Goal: Information Seeking & Learning: Learn about a topic

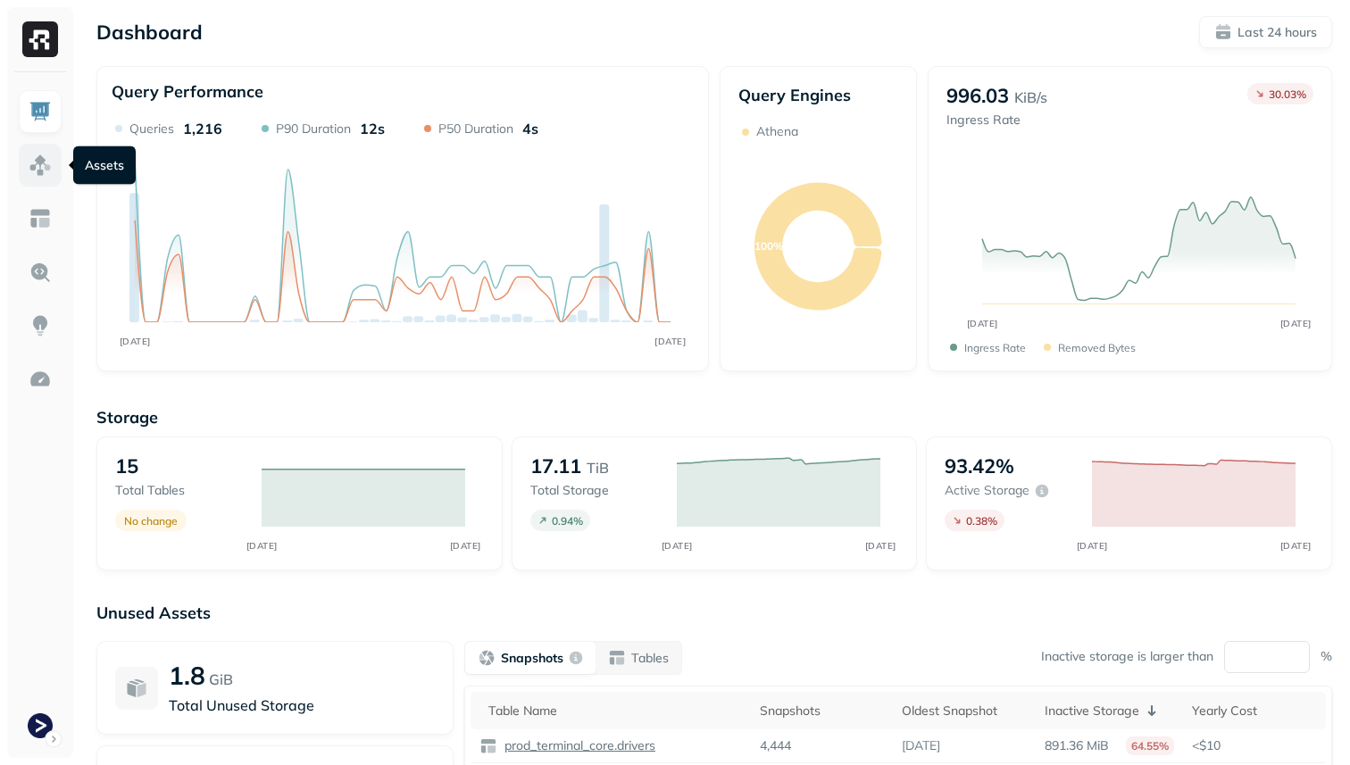
click at [32, 169] on img at bounding box center [40, 165] width 23 height 23
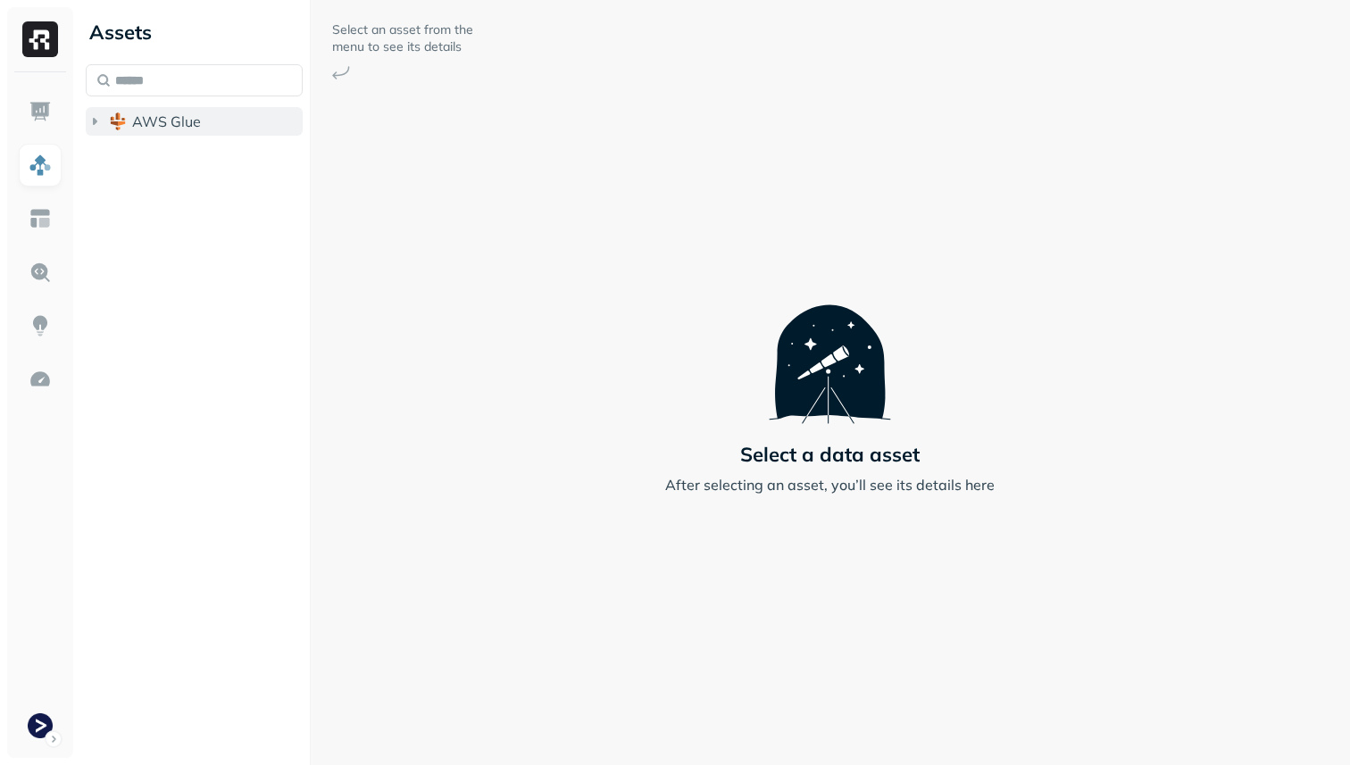
click at [209, 130] on button "AWS Glue" at bounding box center [194, 121] width 217 height 29
click at [209, 151] on span "prod_terminal_core" at bounding box center [214, 155] width 129 height 18
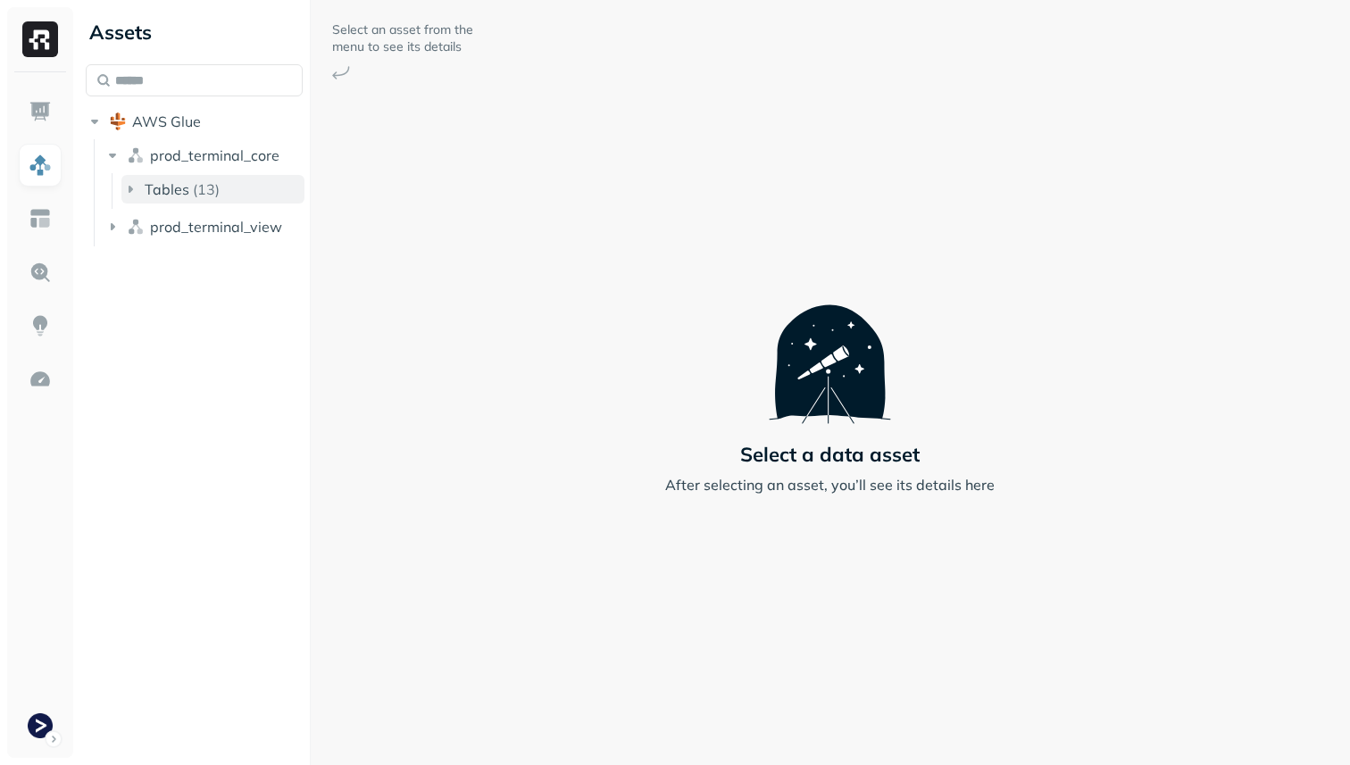
click at [209, 186] on p "( 13 )" at bounding box center [206, 189] width 27 height 18
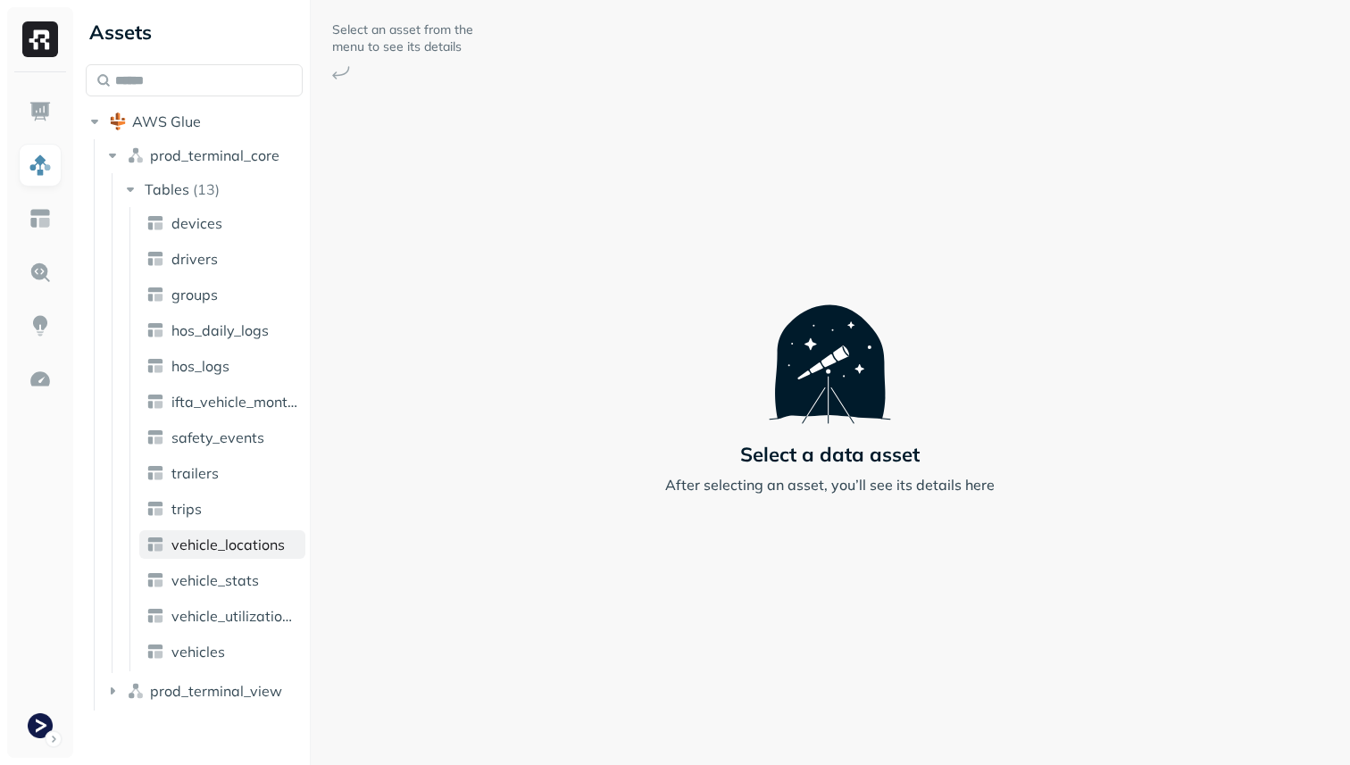
click at [234, 539] on span "vehicle_locations" at bounding box center [227, 545] width 113 height 18
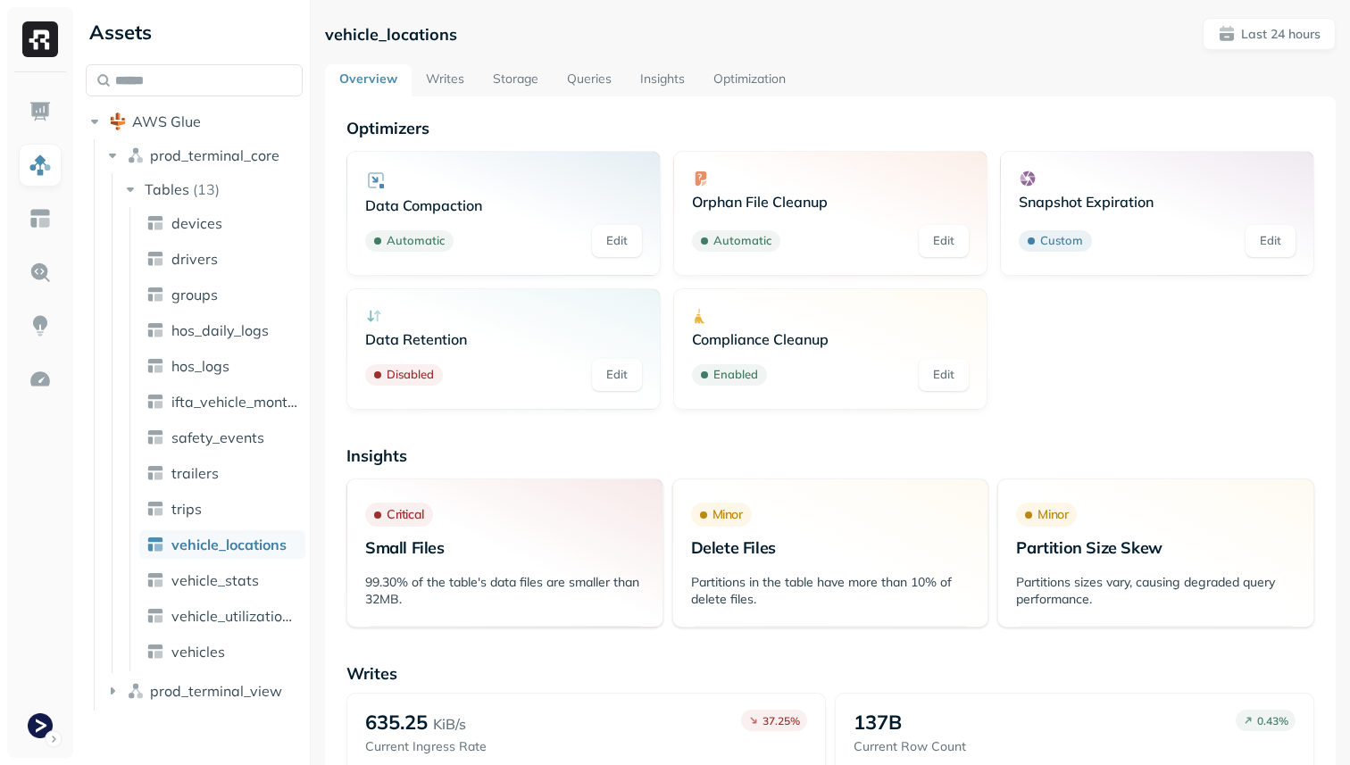
click at [521, 73] on link "Storage" at bounding box center [516, 80] width 74 height 32
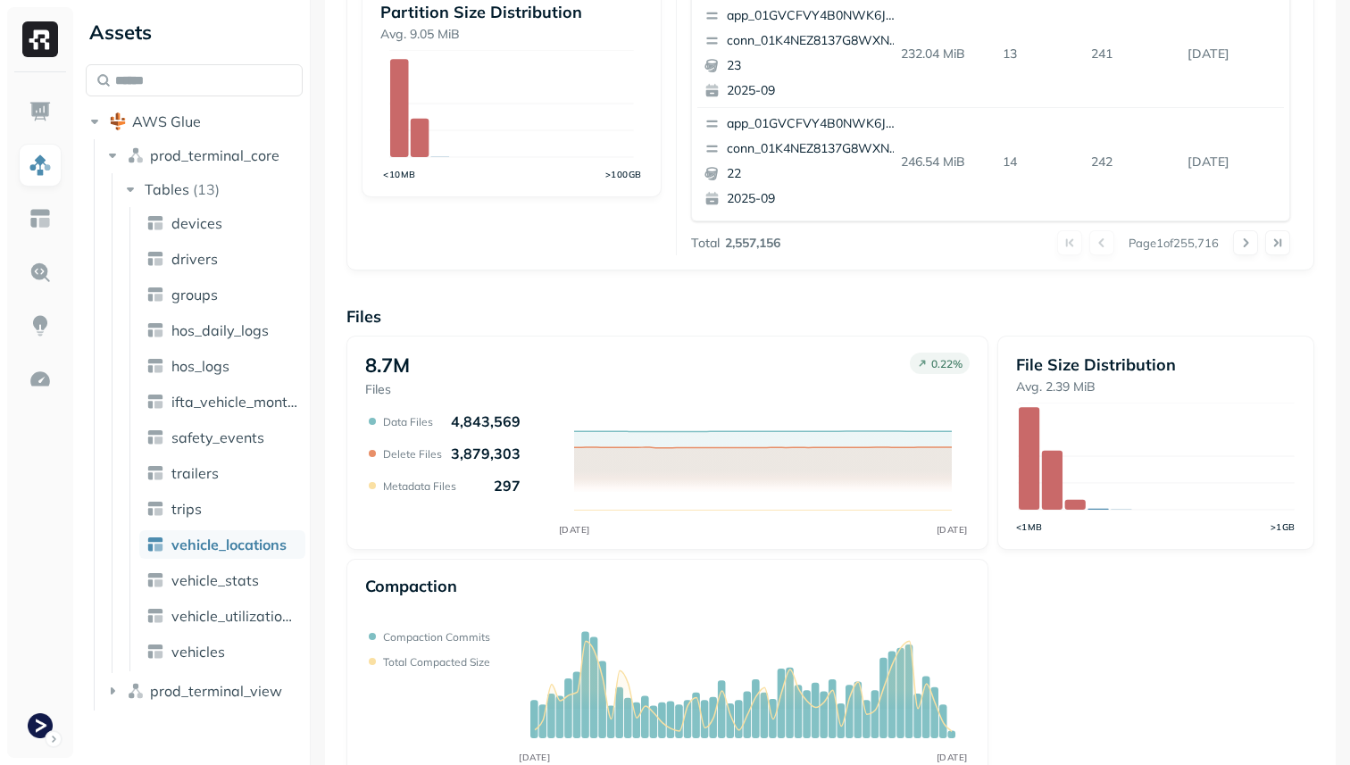
scroll to position [600, 0]
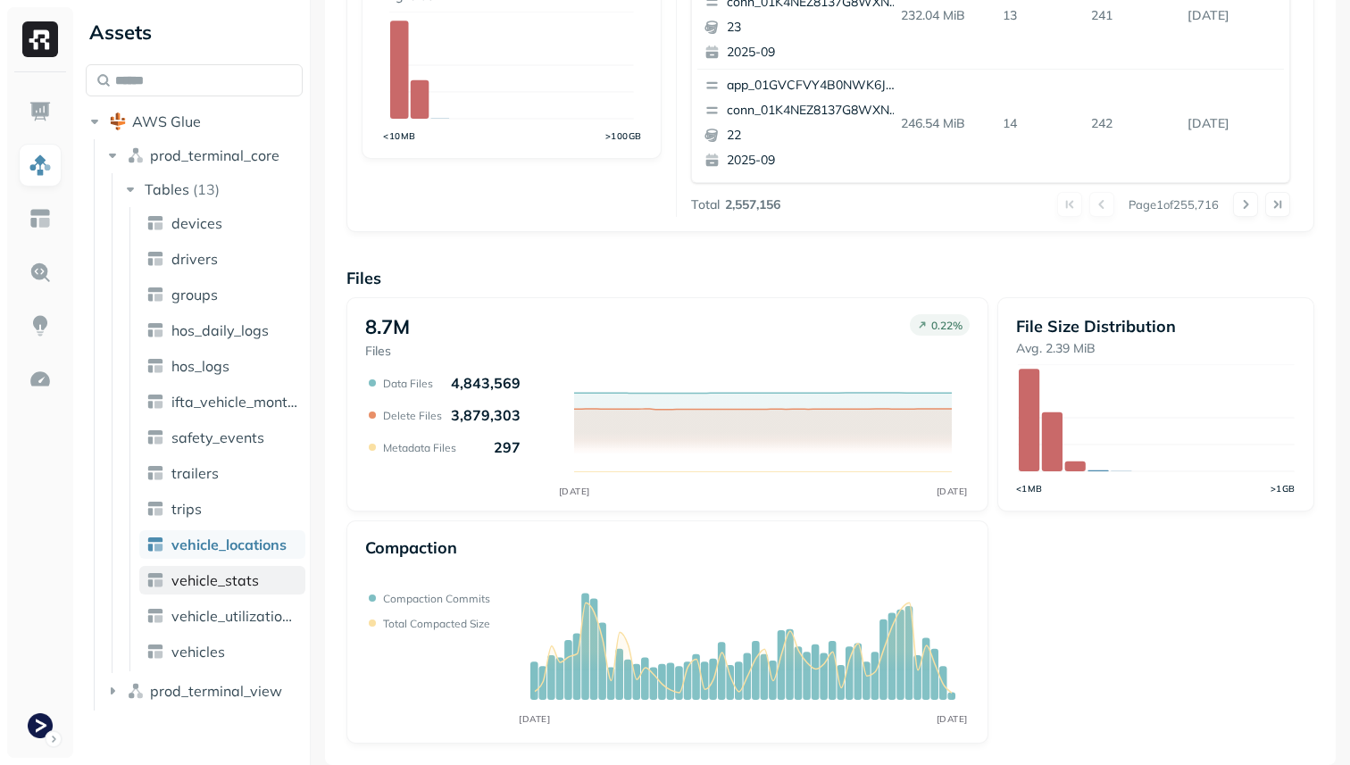
click at [270, 580] on link "vehicle_stats" at bounding box center [222, 580] width 166 height 29
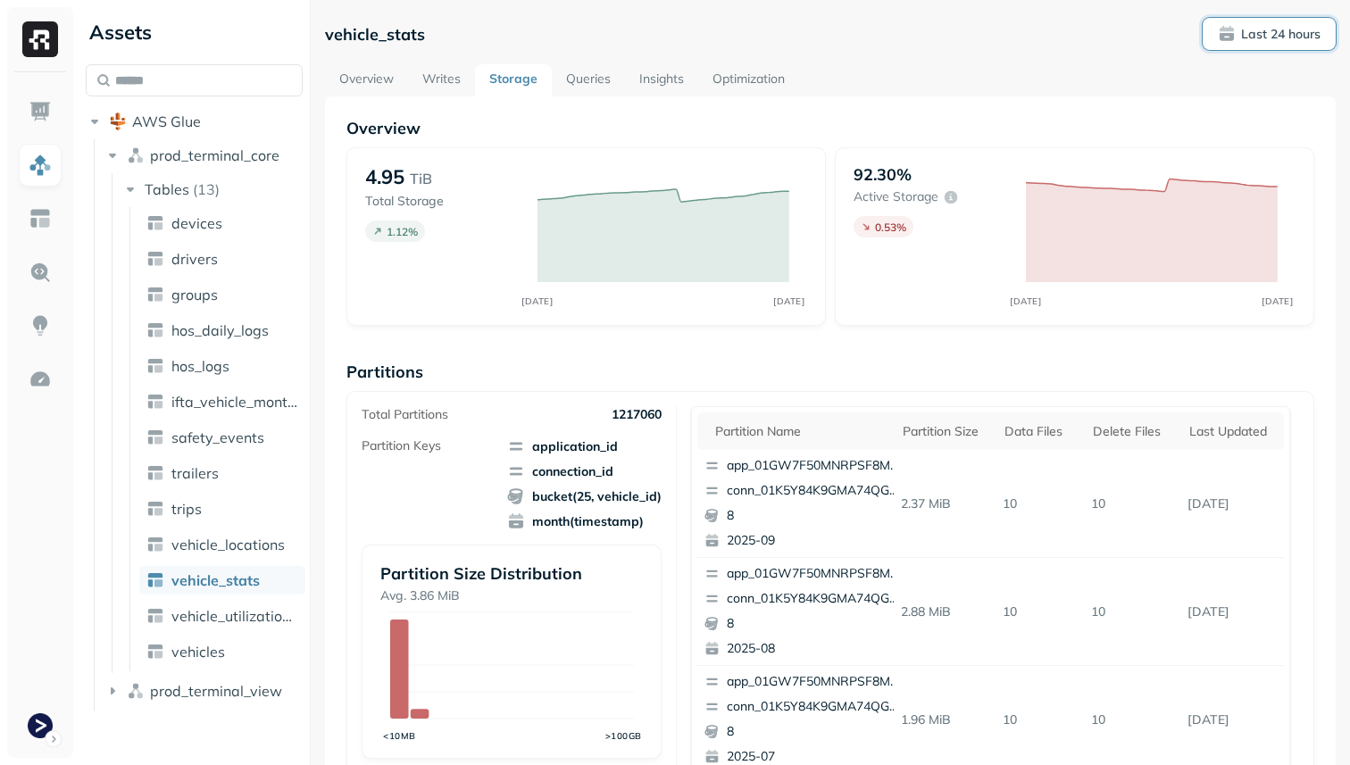
click at [1266, 36] on p "Last 24 hours" at bounding box center [1280, 34] width 79 height 17
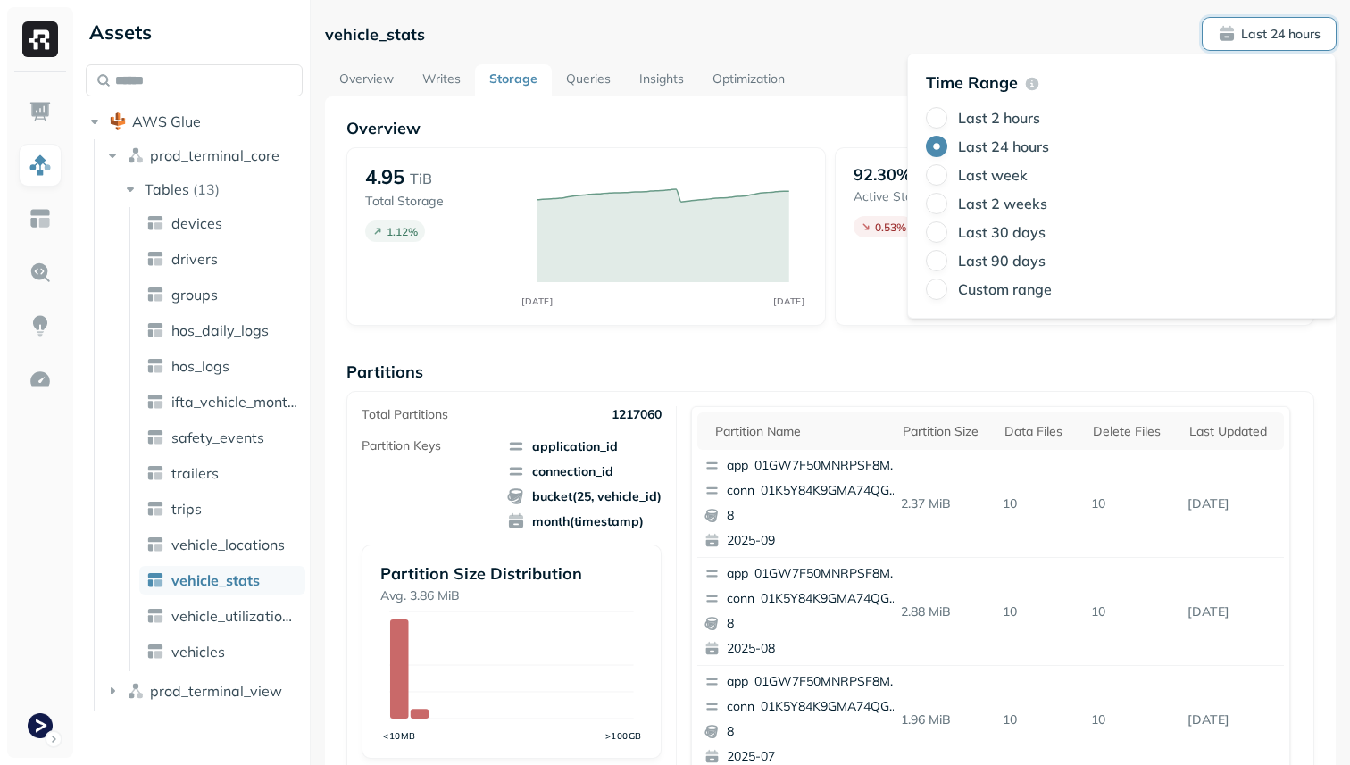
click at [997, 179] on label "Last week" at bounding box center [993, 175] width 70 height 18
click at [947, 179] on button "Last week" at bounding box center [936, 174] width 21 height 21
click at [907, 356] on div "Overview 4.95 TiB Total Storage 5.43 % SEP [DATE] 92.30% Active storage 2.23 % …" at bounding box center [830, 731] width 968 height 1226
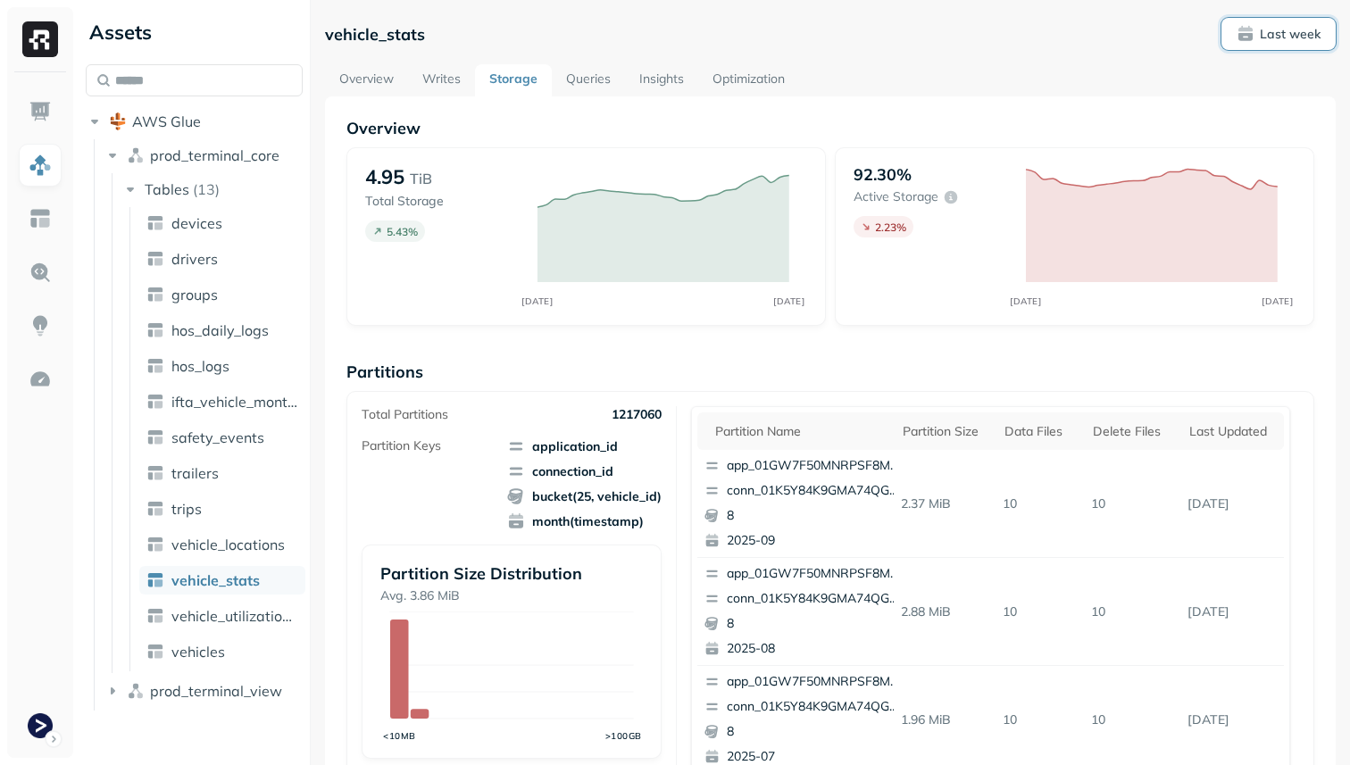
click at [1274, 41] on p "Last week" at bounding box center [1290, 34] width 61 height 17
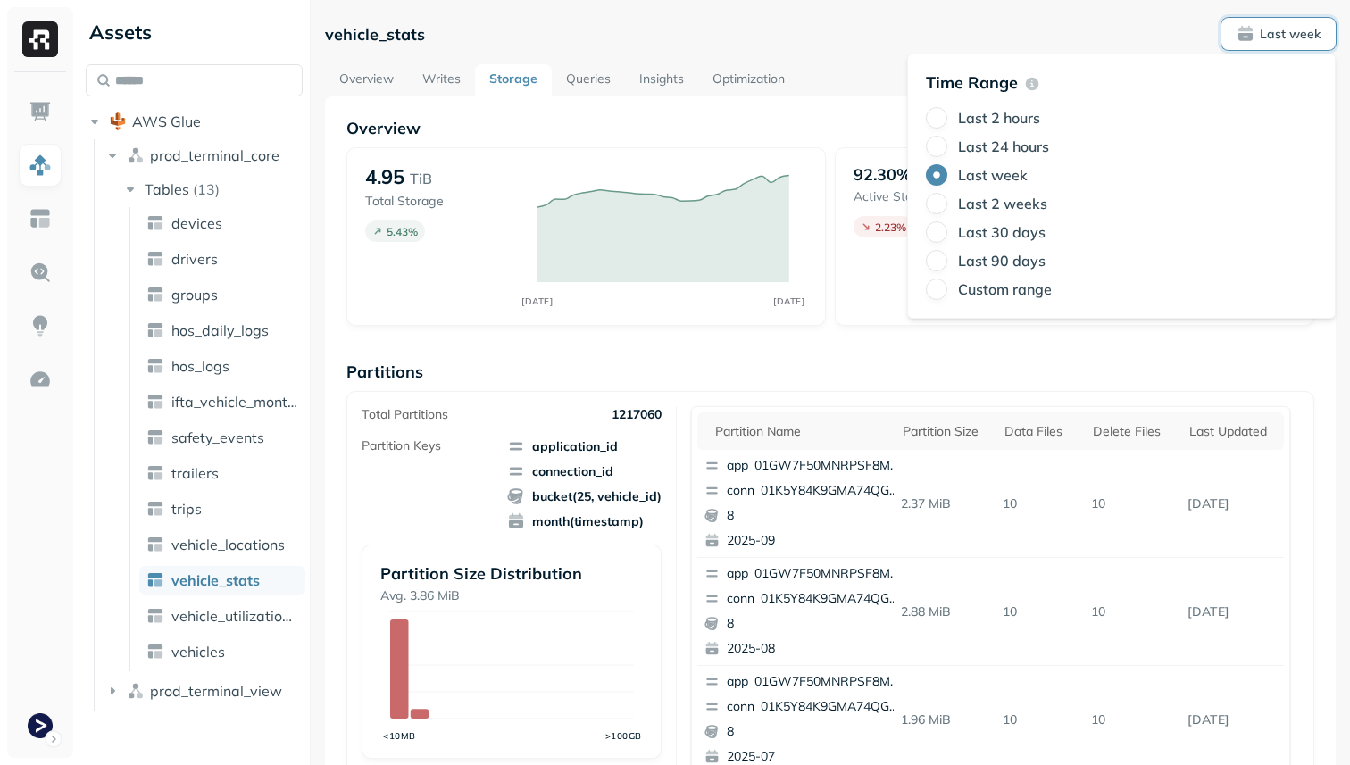
click at [1023, 150] on label "Last 24 hours" at bounding box center [1003, 147] width 91 height 18
click at [947, 150] on button "Last 24 hours" at bounding box center [936, 146] width 21 height 21
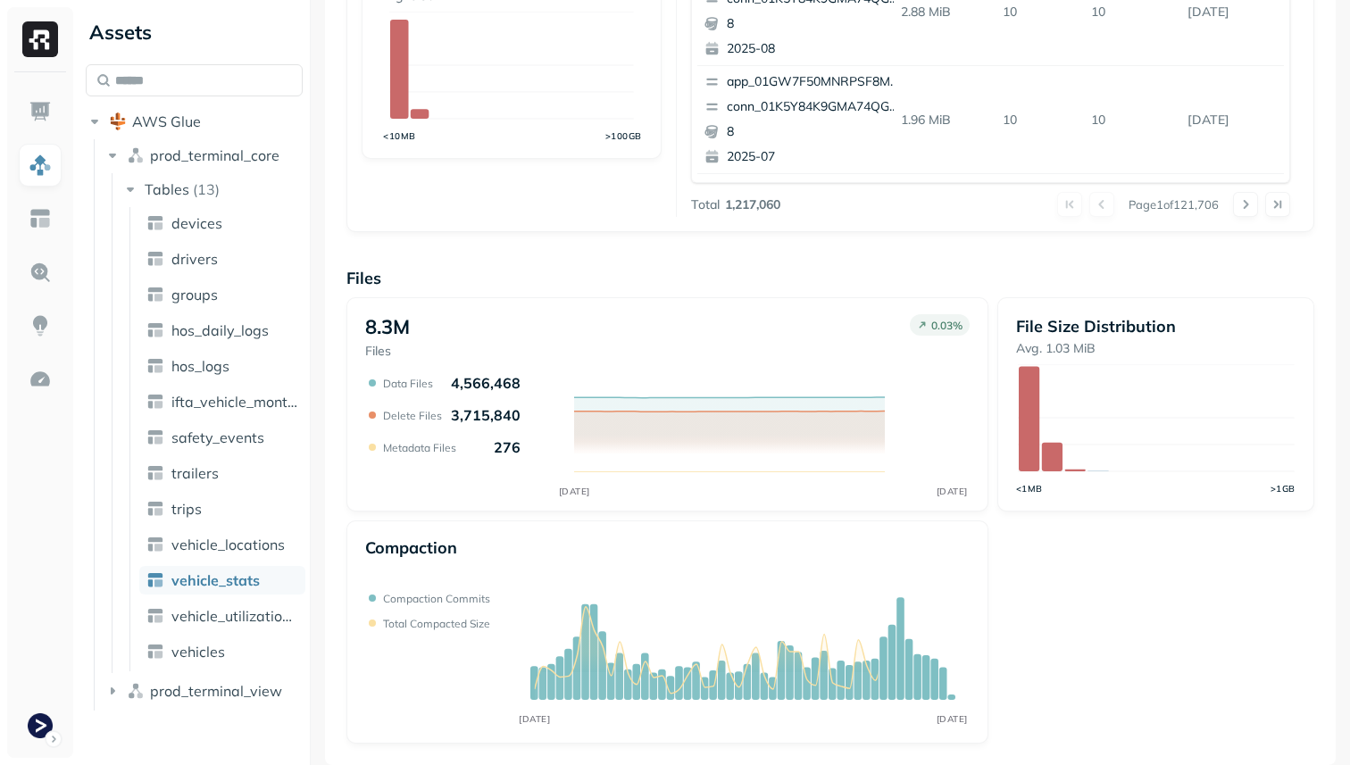
click at [1131, 588] on div "8.3M Files 0.03 % SEP [DATE] Data Files 4,566,468 Delete Files 3,715,840 Metada…" at bounding box center [830, 520] width 968 height 446
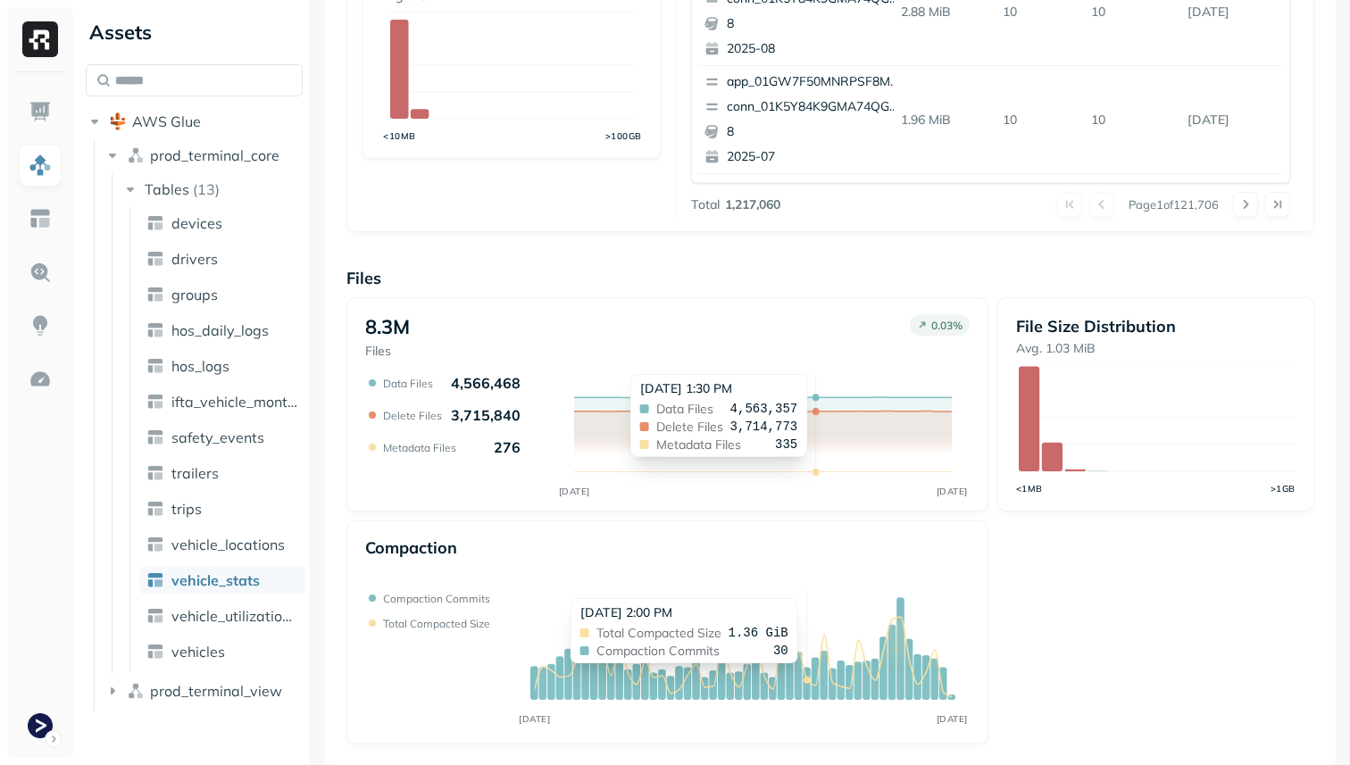
scroll to position [0, 0]
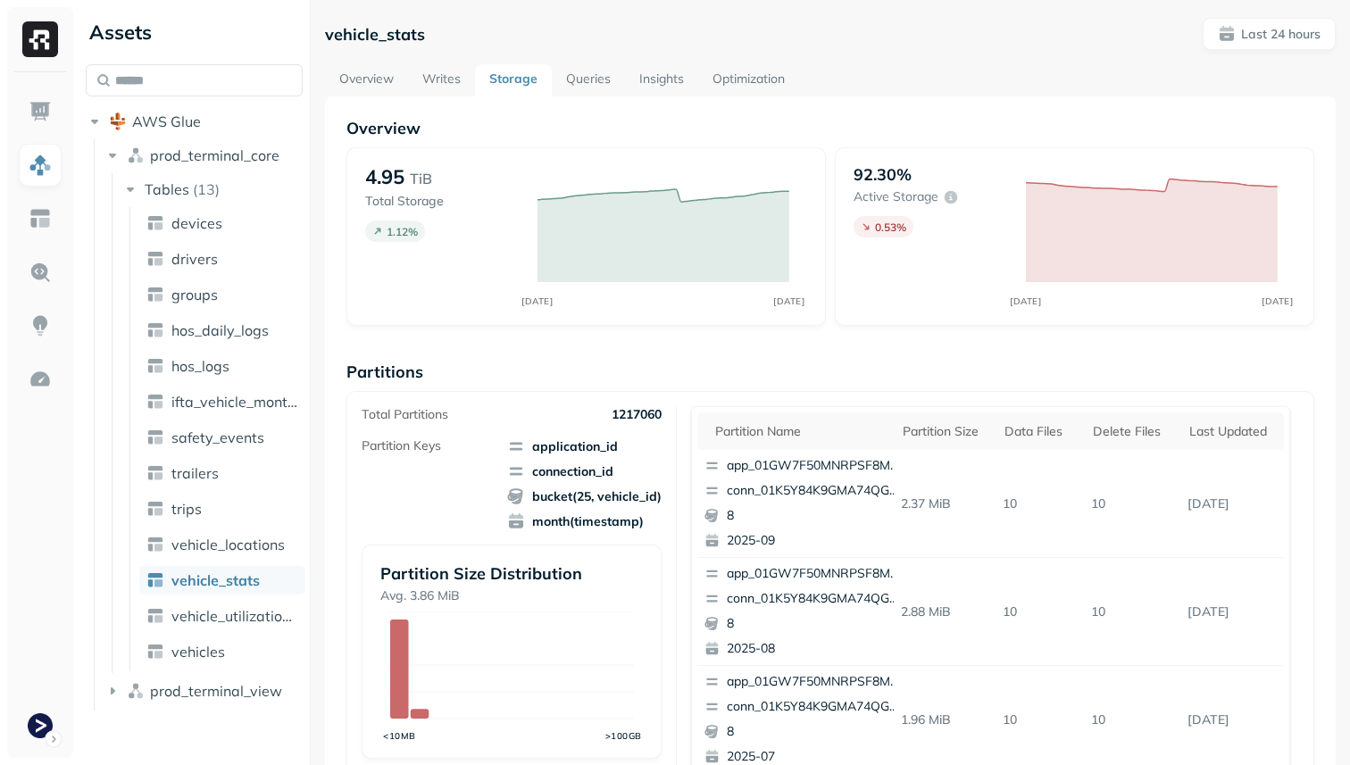
click at [764, 76] on link "Optimization" at bounding box center [748, 80] width 101 height 32
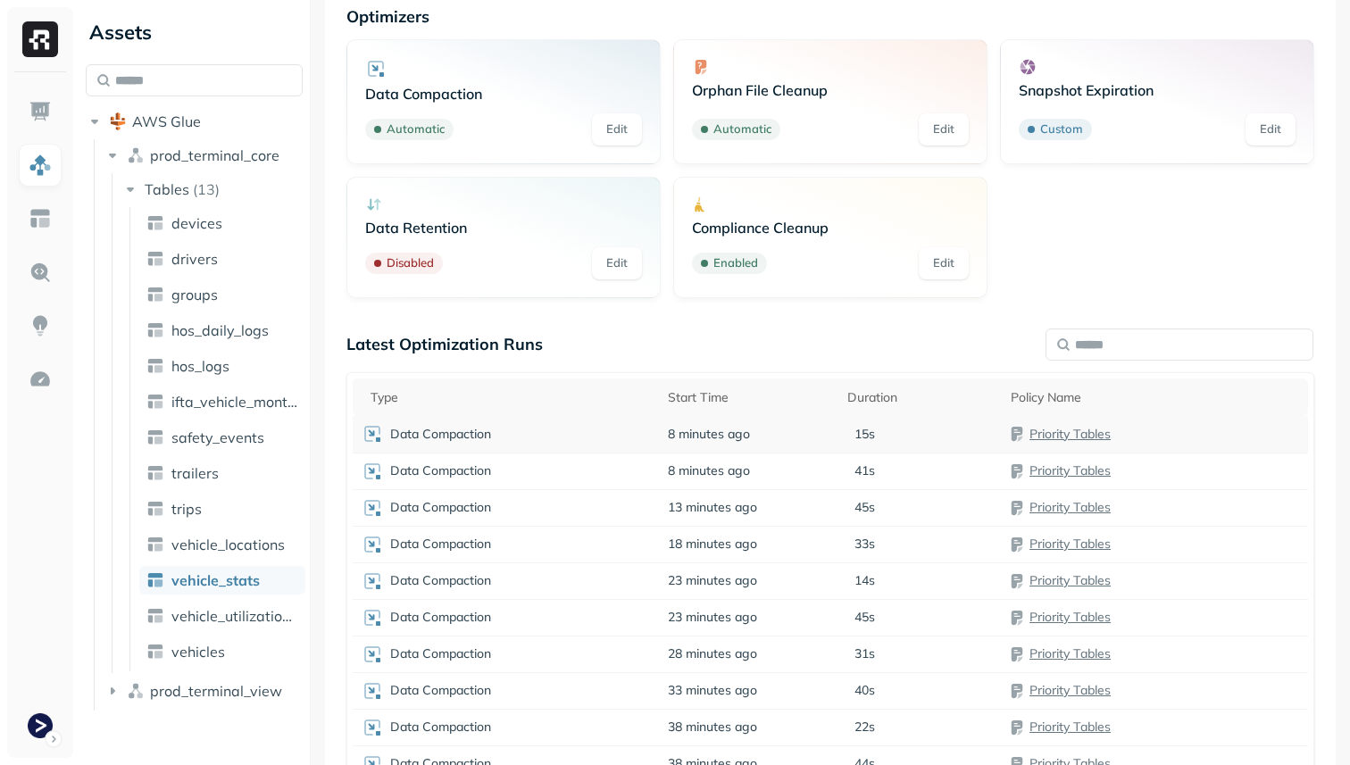
scroll to position [199, 0]
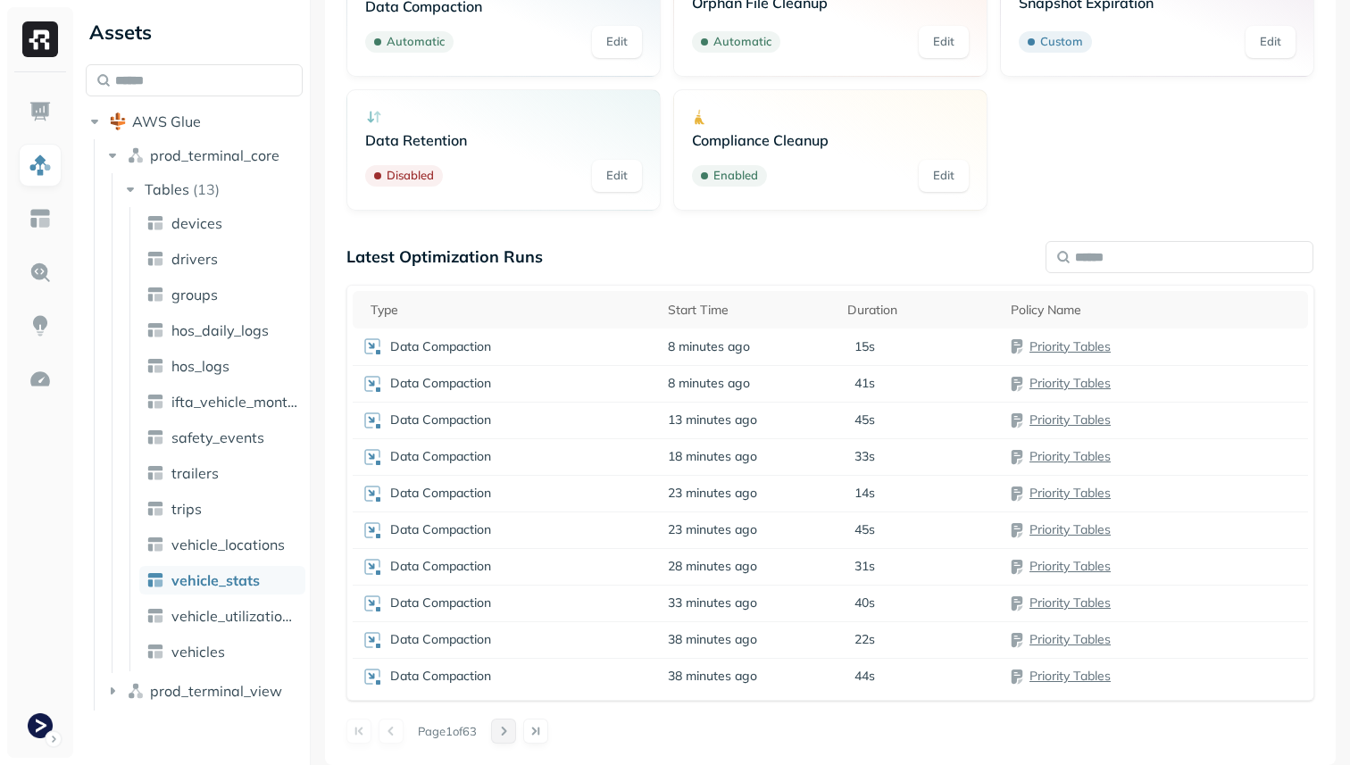
click at [504, 727] on button at bounding box center [503, 731] width 25 height 25
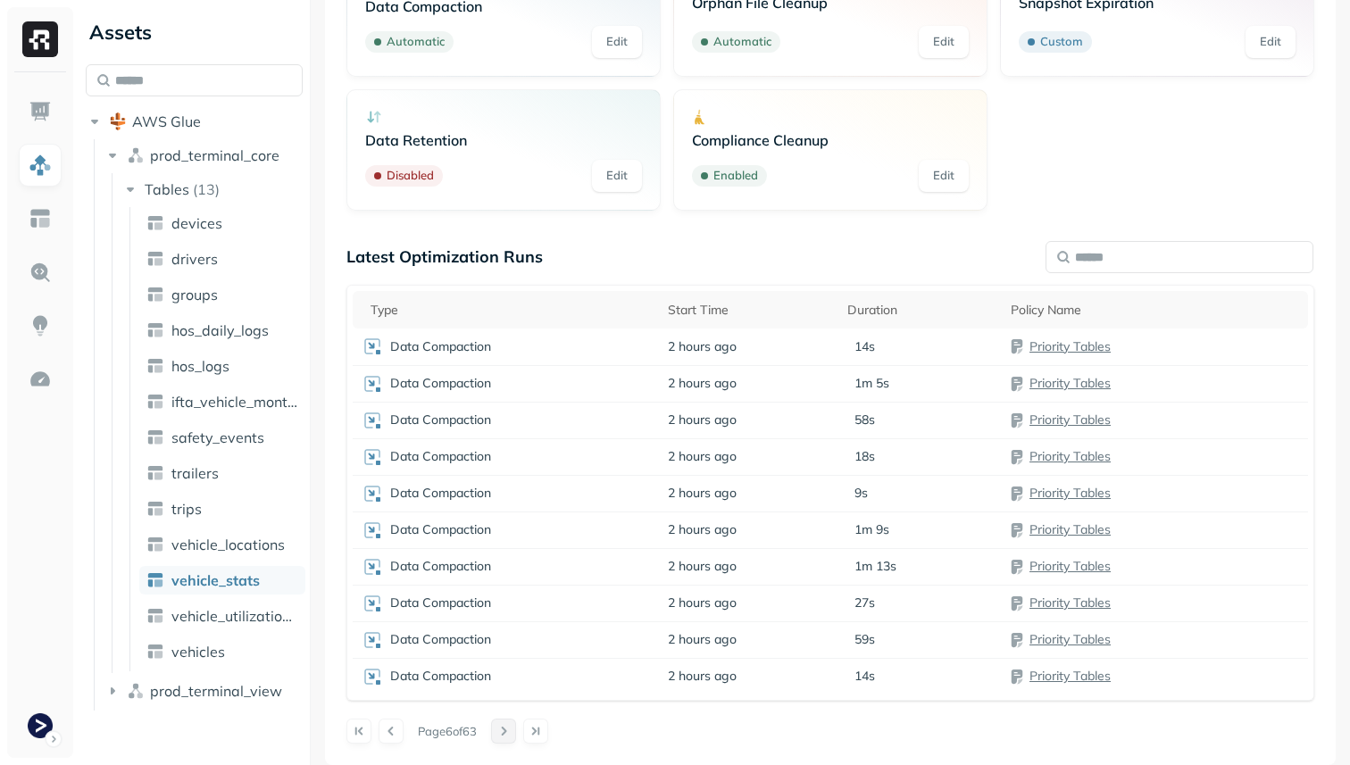
click at [504, 727] on button at bounding box center [503, 731] width 25 height 25
click at [504, 727] on div "Page 10 of 63" at bounding box center [830, 731] width 968 height 25
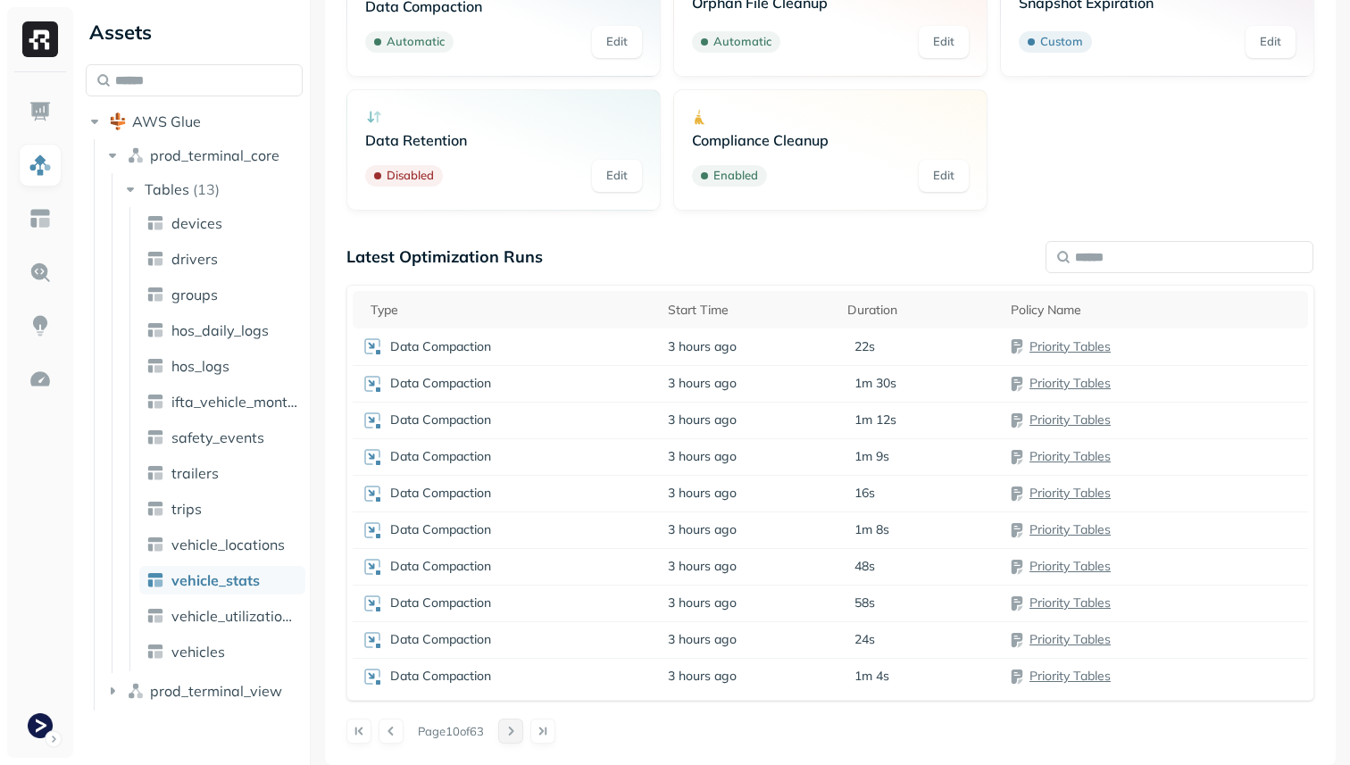
click at [504, 727] on div "Page 10 of 63" at bounding box center [830, 731] width 968 height 25
click at [513, 733] on button at bounding box center [510, 731] width 25 height 25
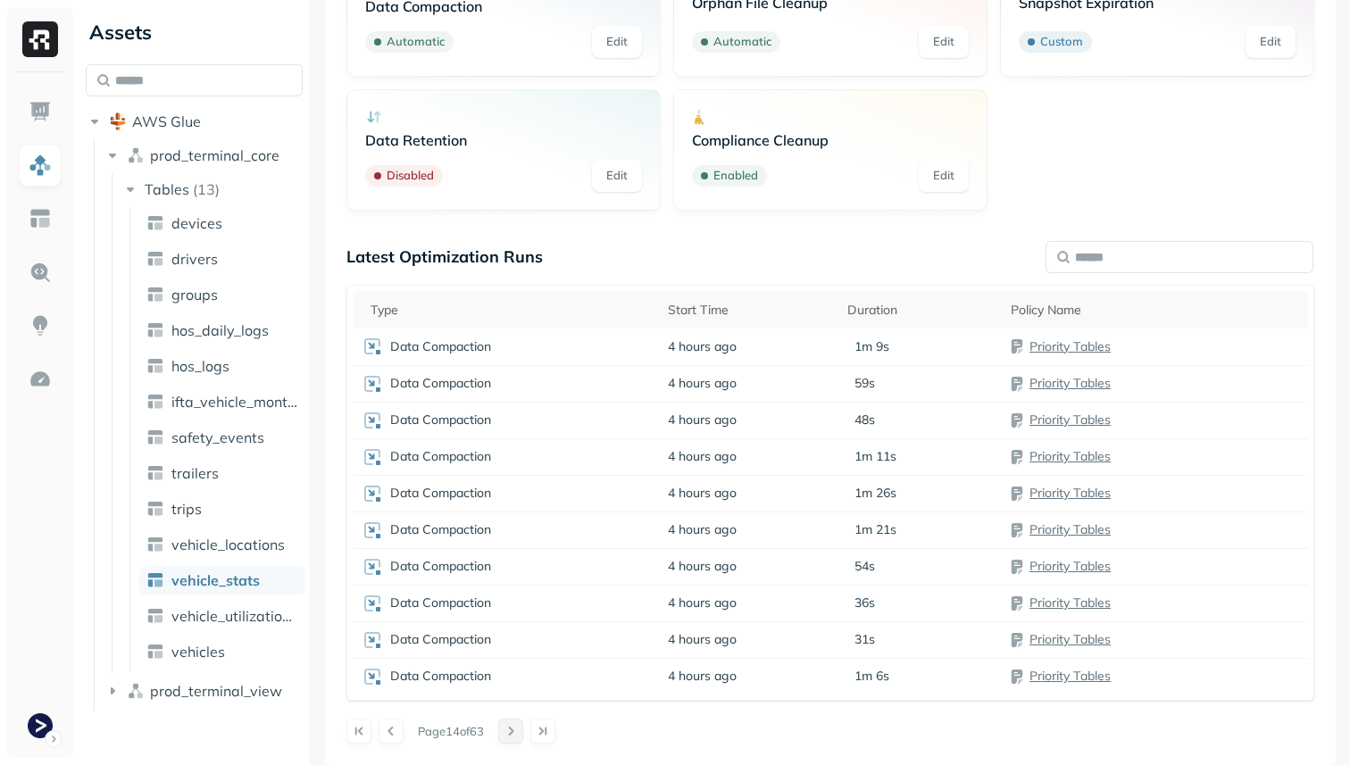
click at [513, 733] on button at bounding box center [510, 731] width 25 height 25
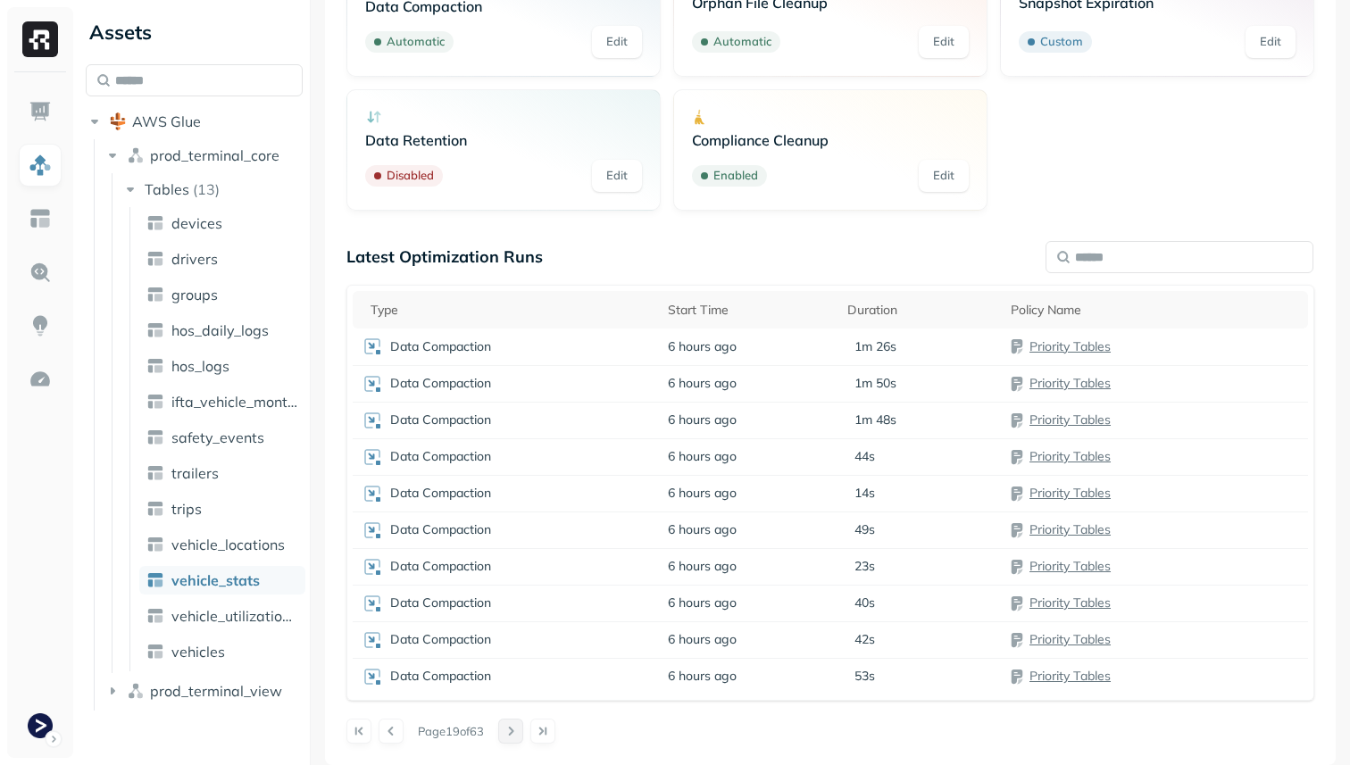
click at [513, 733] on button at bounding box center [510, 731] width 25 height 25
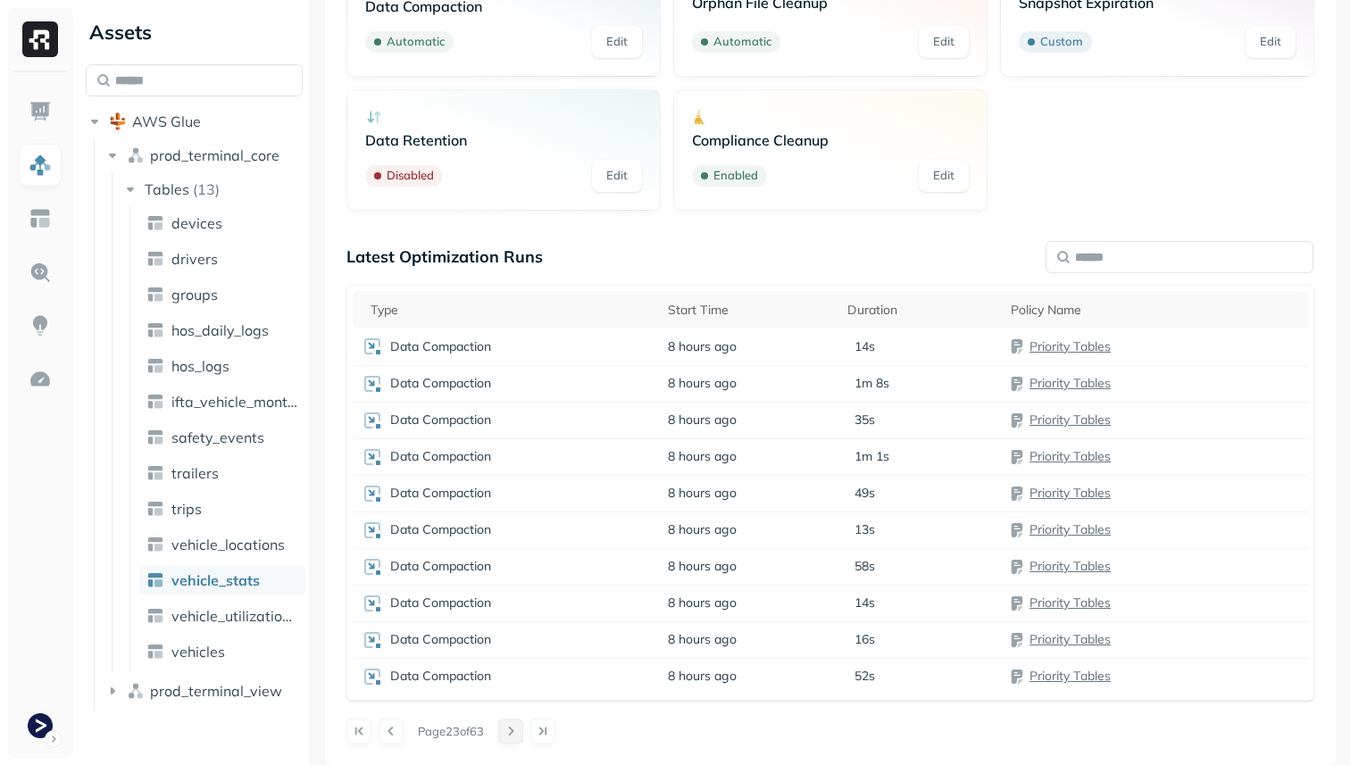
click at [513, 733] on button at bounding box center [510, 731] width 25 height 25
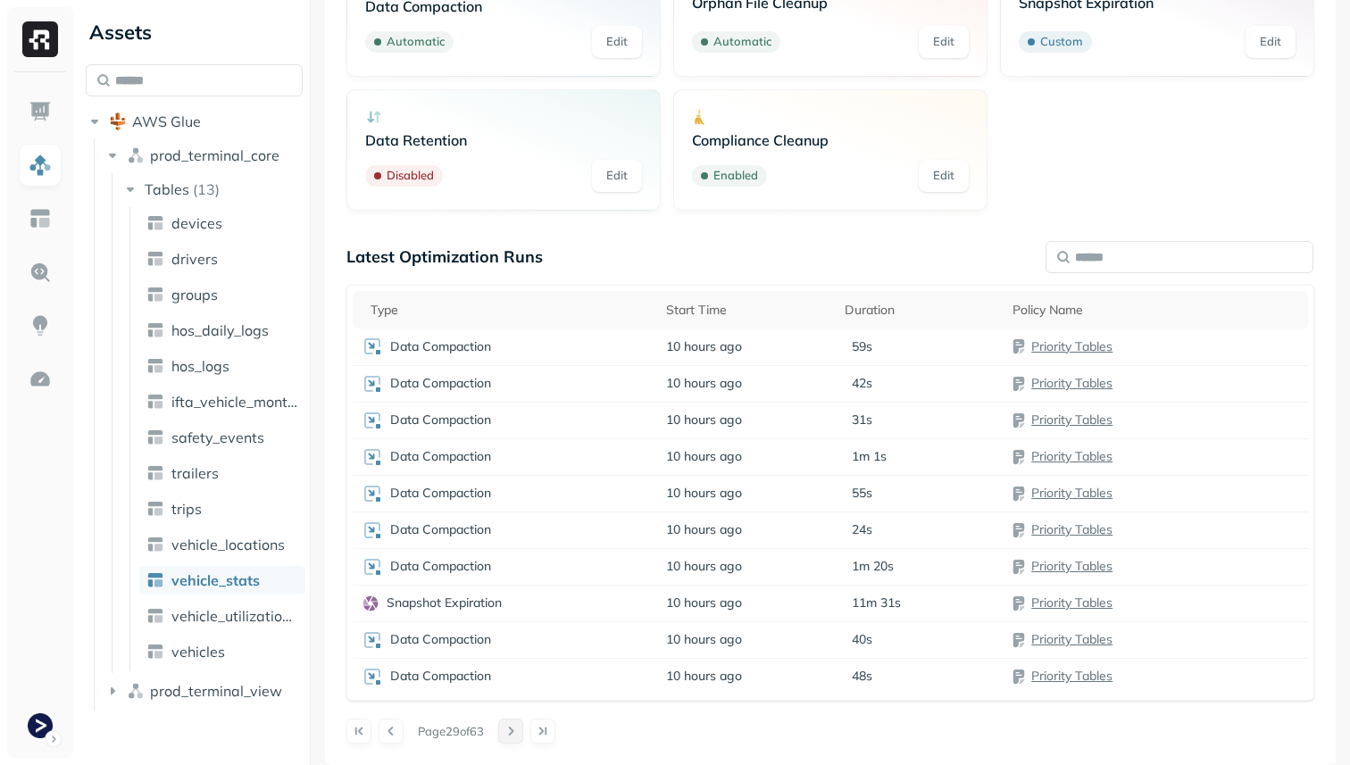
click at [513, 733] on button at bounding box center [510, 731] width 25 height 25
click at [383, 726] on button at bounding box center [391, 731] width 25 height 25
click at [378, 727] on div at bounding box center [374, 731] width 57 height 25
click at [397, 733] on button at bounding box center [391, 731] width 25 height 25
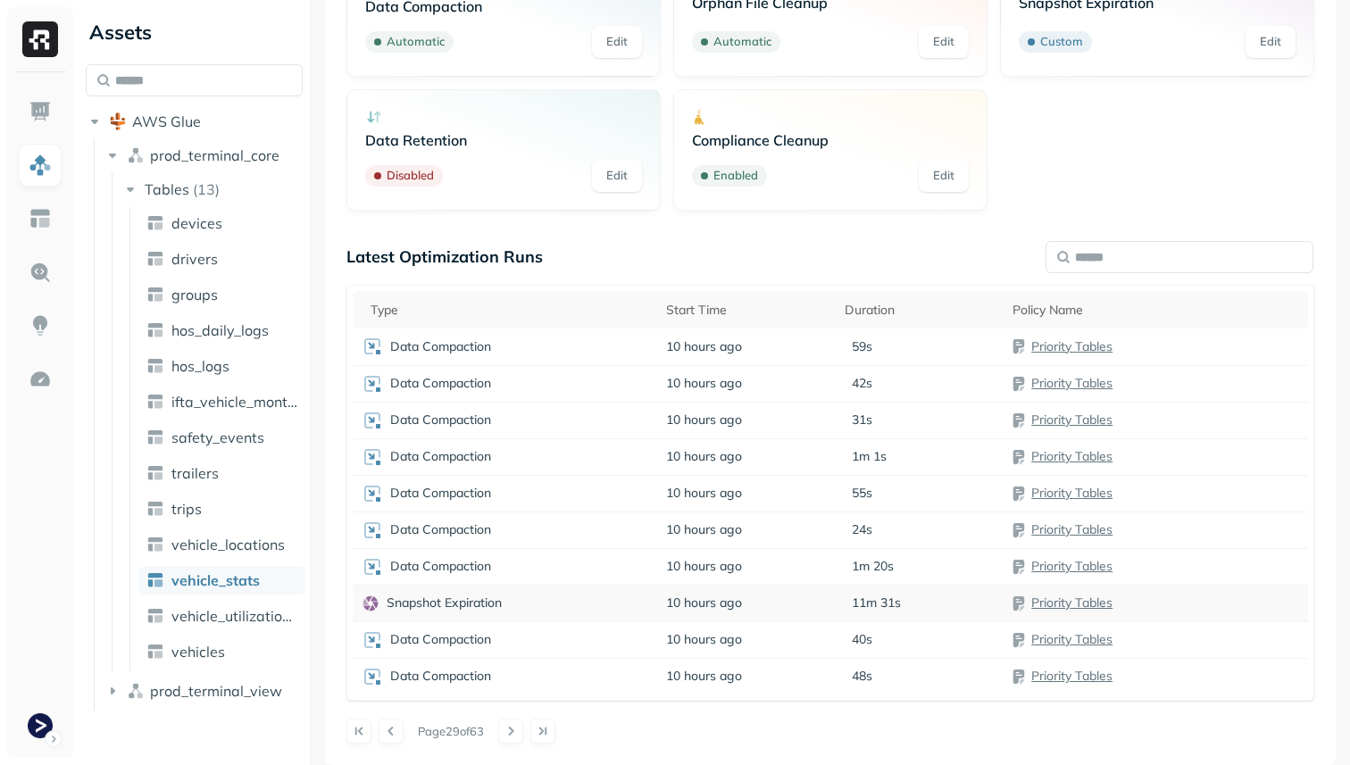
click at [449, 586] on td "Snapshot Expiration" at bounding box center [505, 603] width 304 height 37
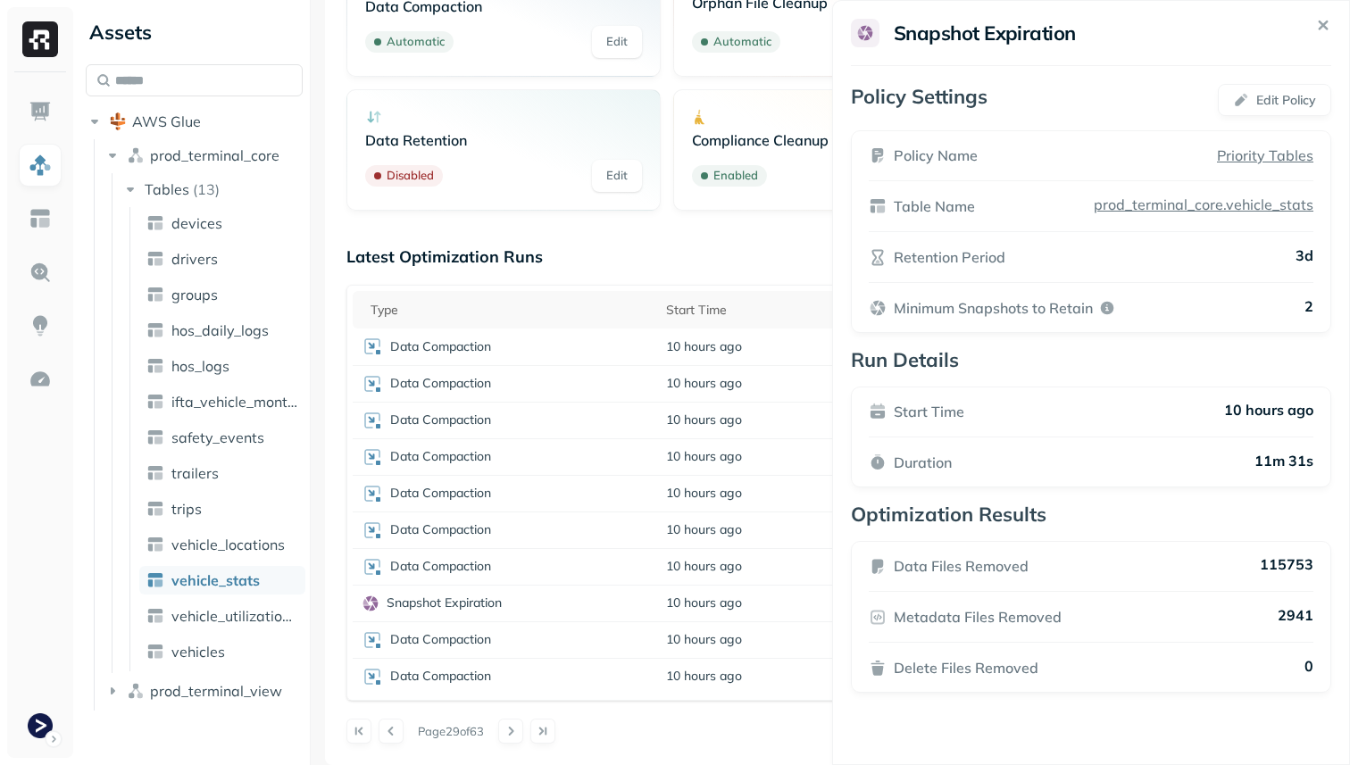
click at [749, 751] on html "Assets AWS Glue prod_terminal_core Tables ( 13 ) devices drivers groups hos_dai…" at bounding box center [675, 382] width 1350 height 765
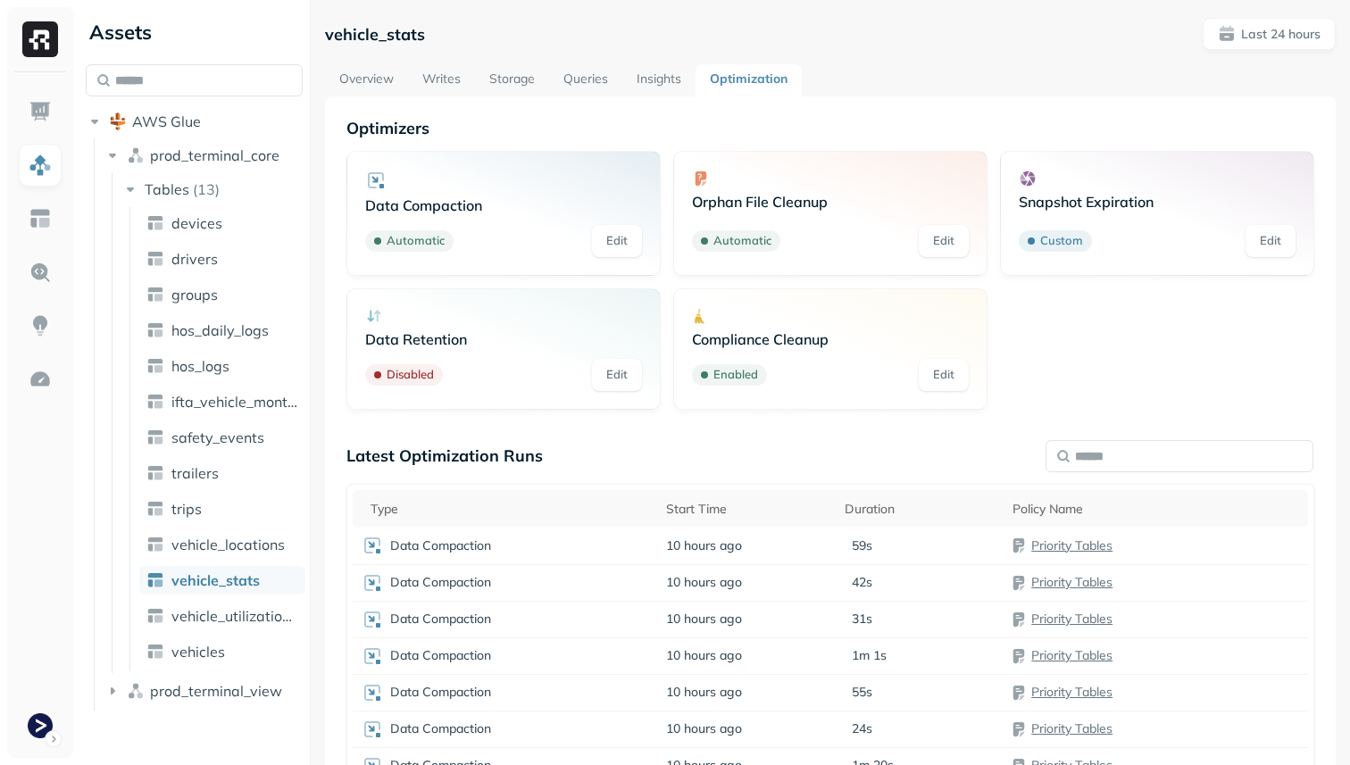
click at [383, 85] on link "Overview" at bounding box center [366, 80] width 83 height 32
click at [204, 686] on span "prod_terminal_view" at bounding box center [216, 691] width 132 height 18
